Goal: Find contact information: Find contact information

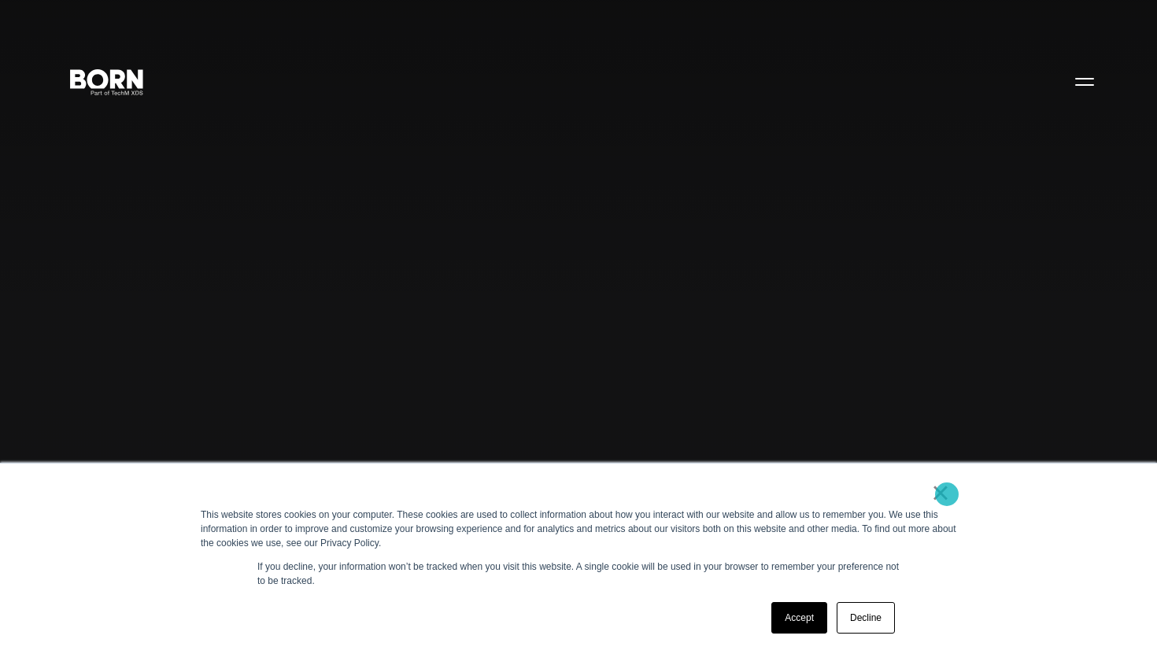
click at [945, 494] on link "×" at bounding box center [940, 493] width 19 height 14
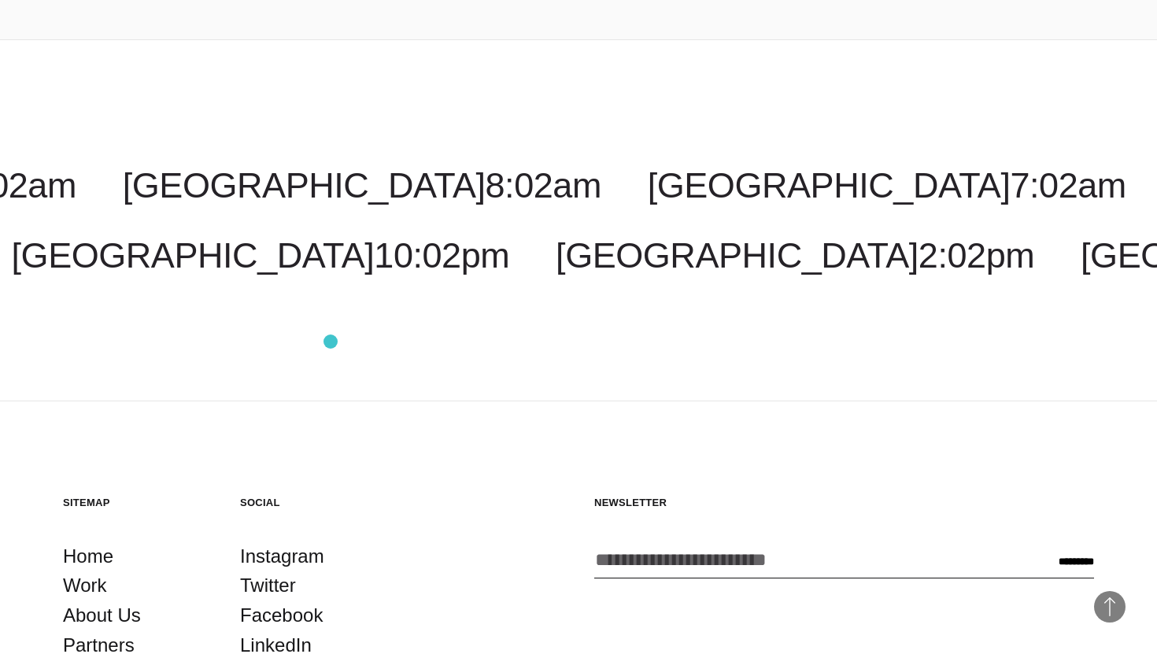
scroll to position [4663, 0]
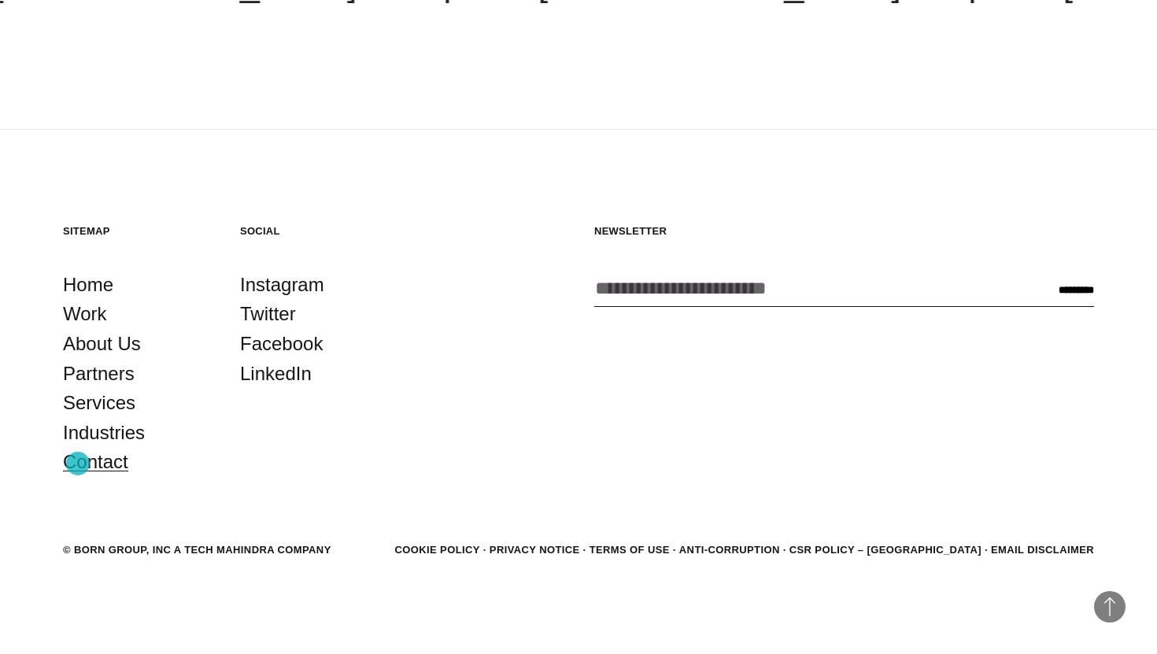
click at [78, 464] on link "Contact" at bounding box center [95, 462] width 65 height 30
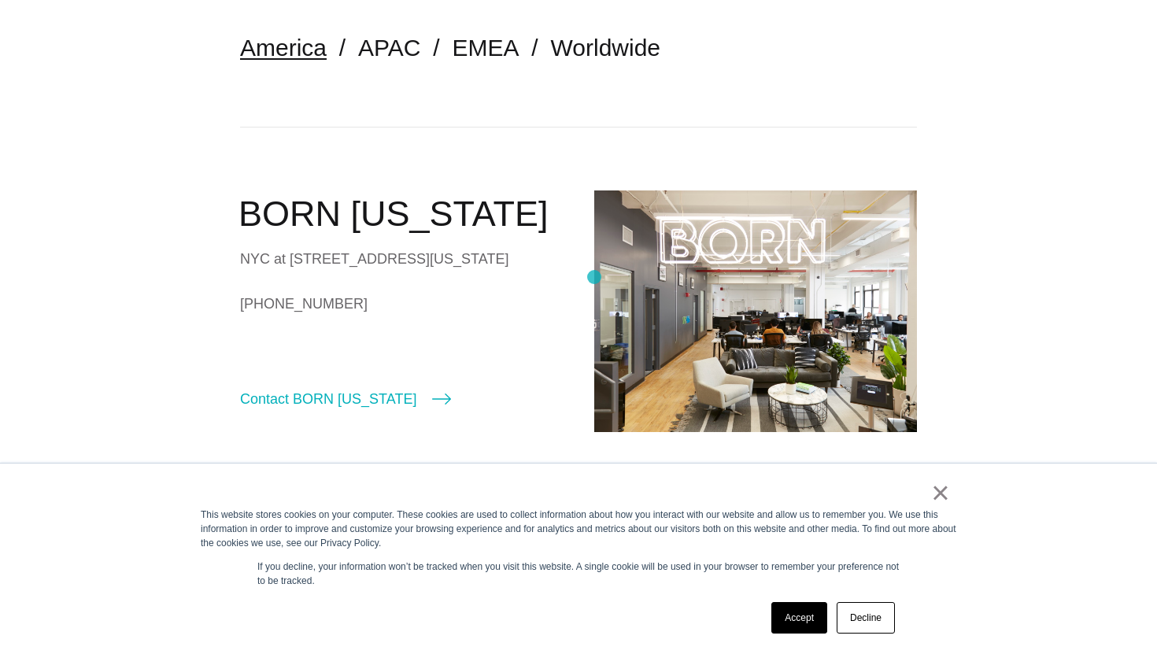
scroll to position [392, 0]
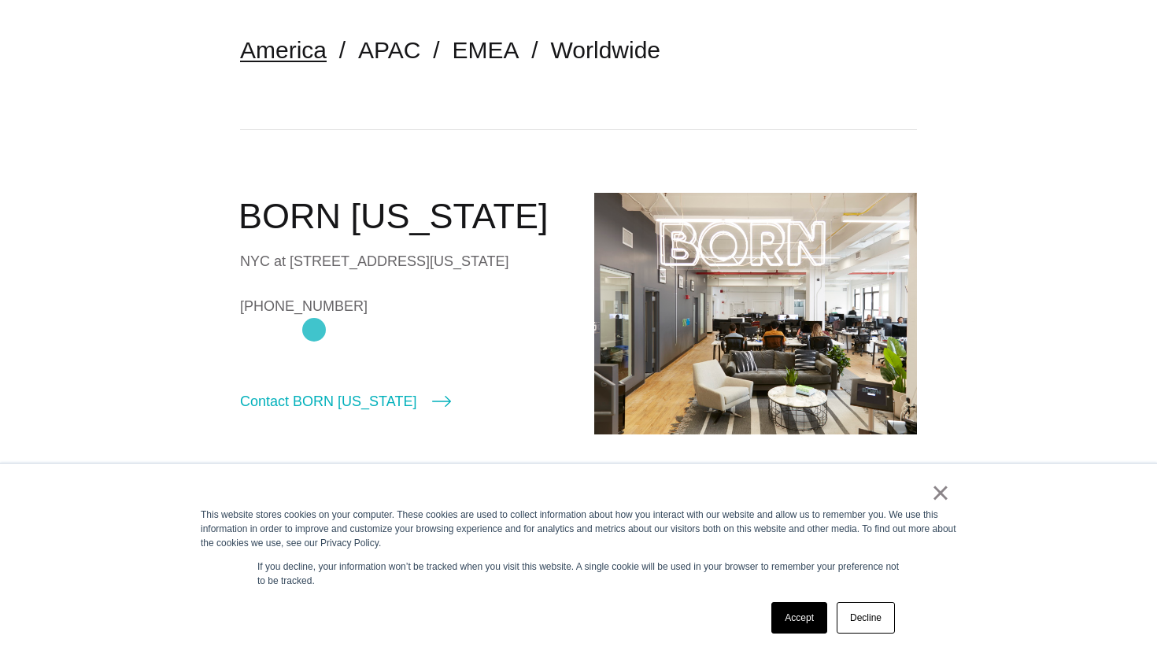
click at [305, 318] on link "[PHONE_NUMBER]" at bounding box center [401, 306] width 323 height 24
